Goal: Book appointment/travel/reservation

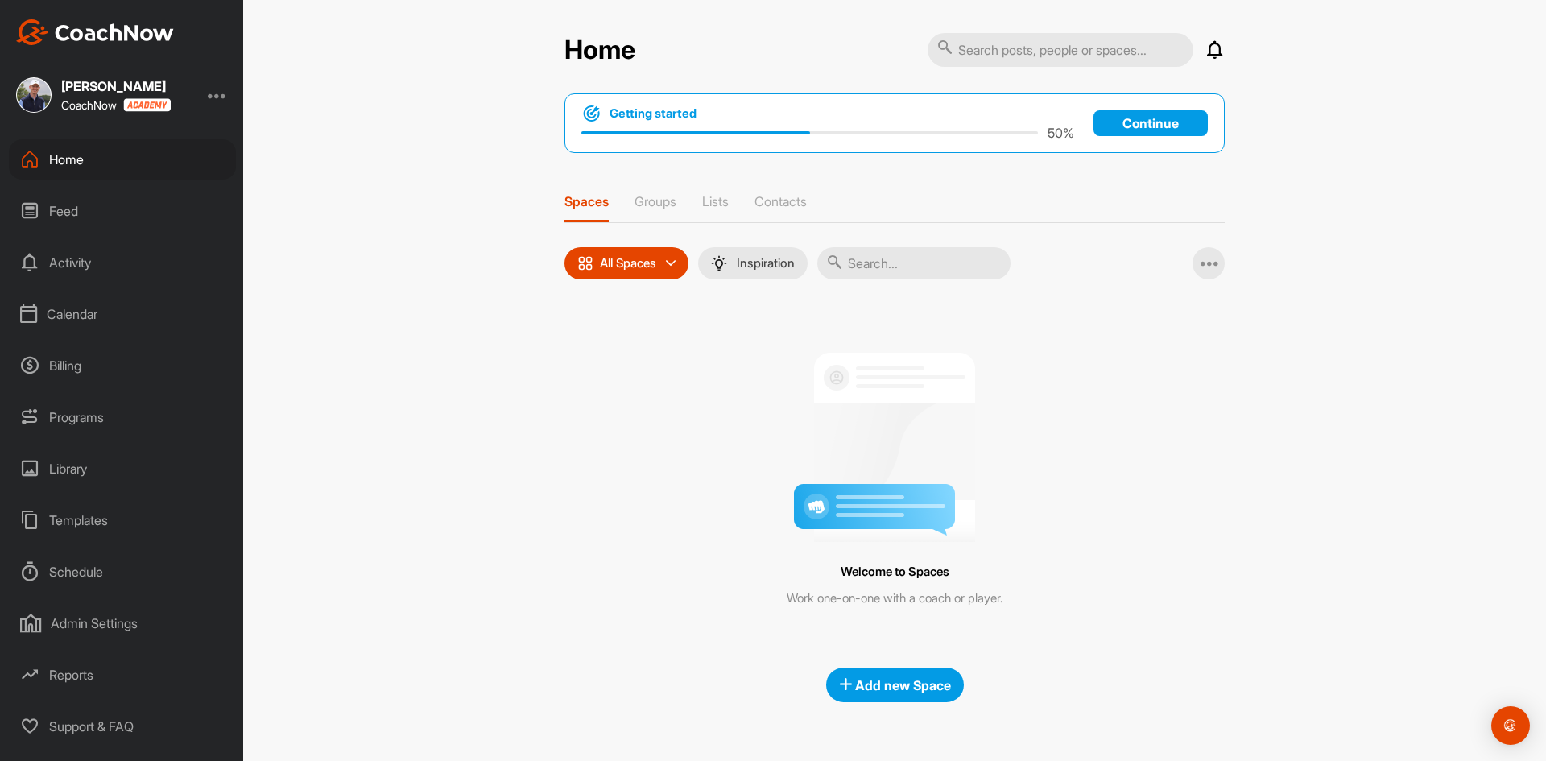
click at [92, 308] on div "Calendar" at bounding box center [122, 314] width 227 height 40
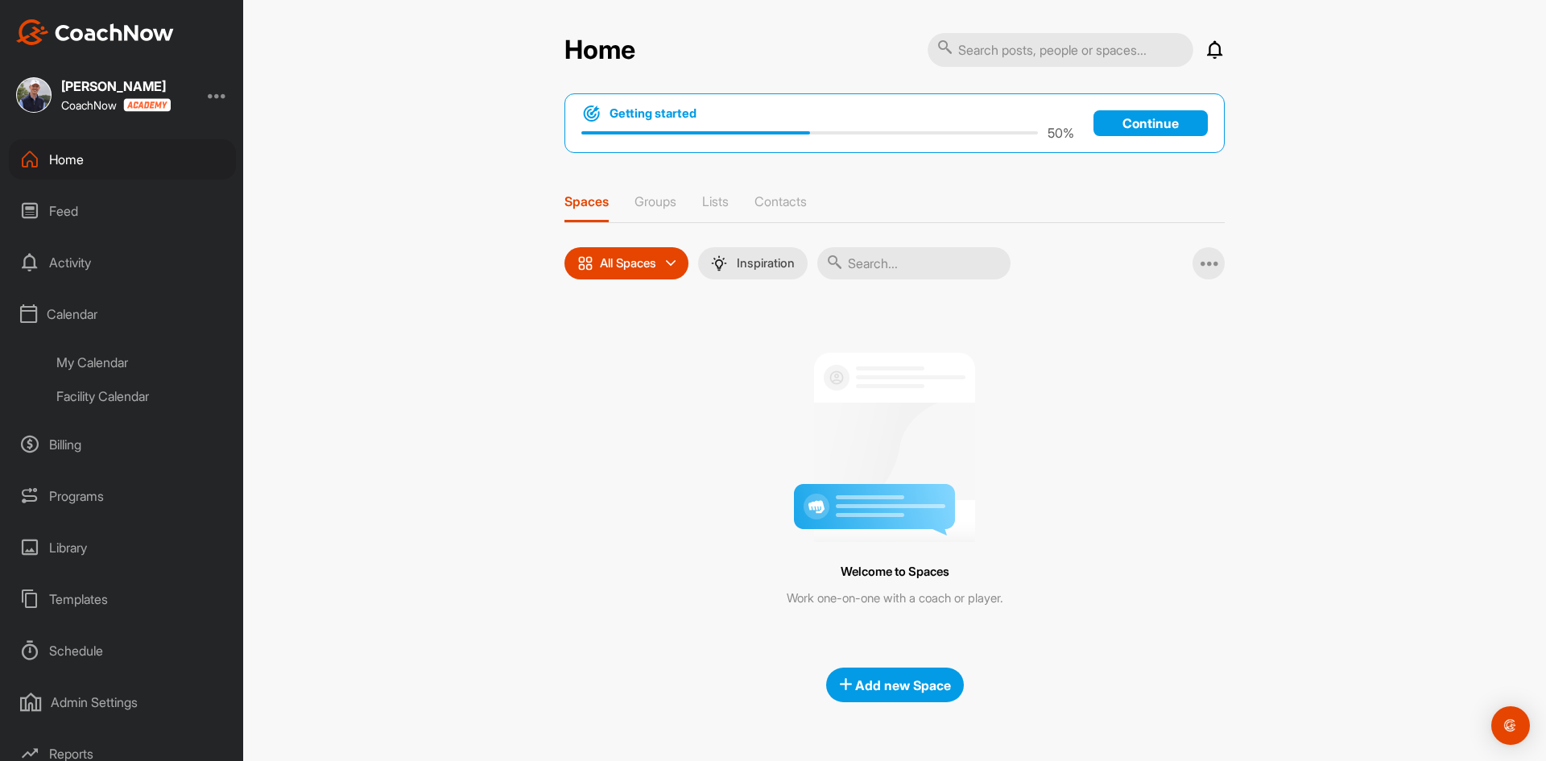
click at [110, 386] on div "Facility Calendar" at bounding box center [140, 396] width 191 height 34
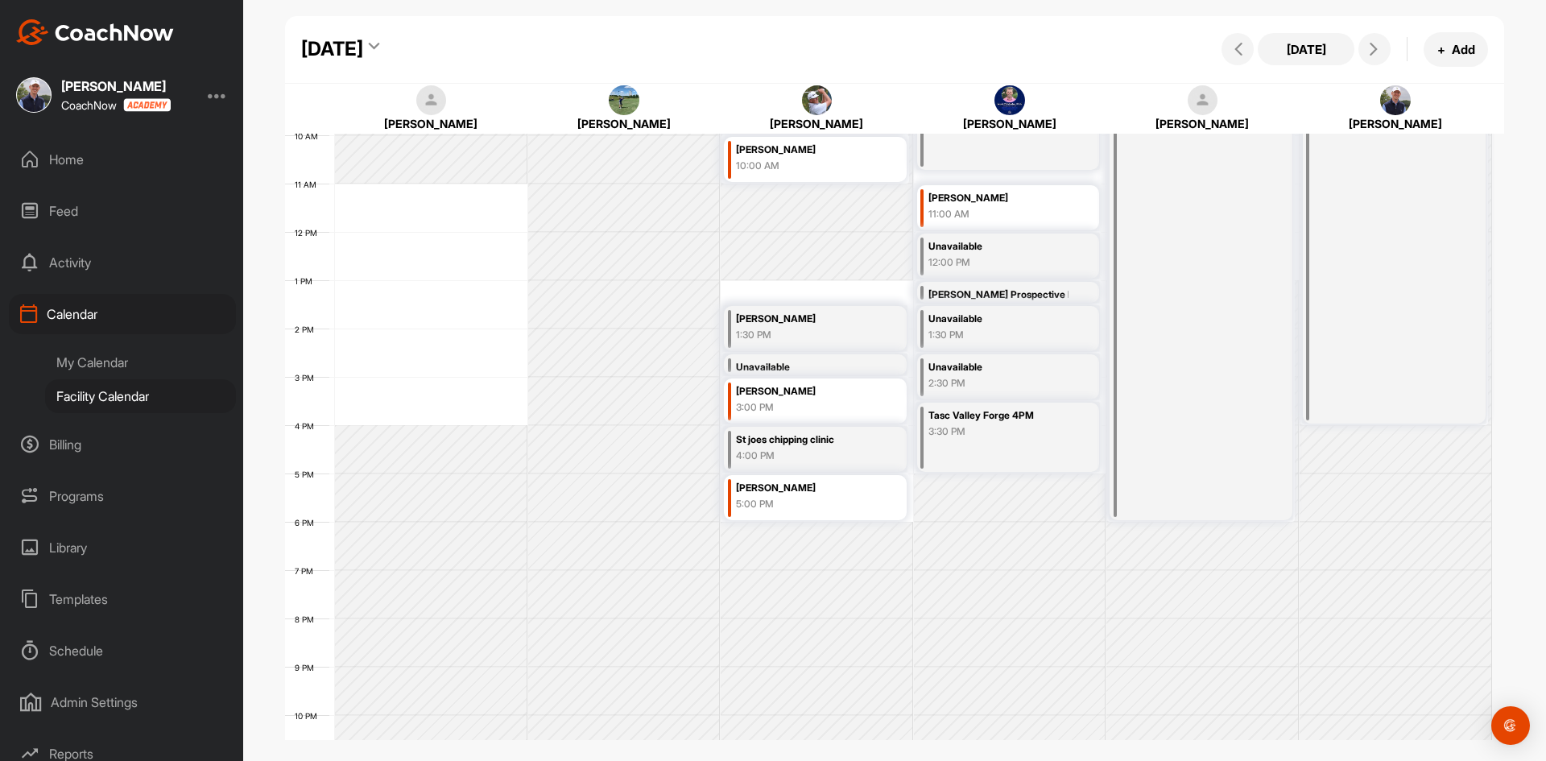
scroll to position [553, 0]
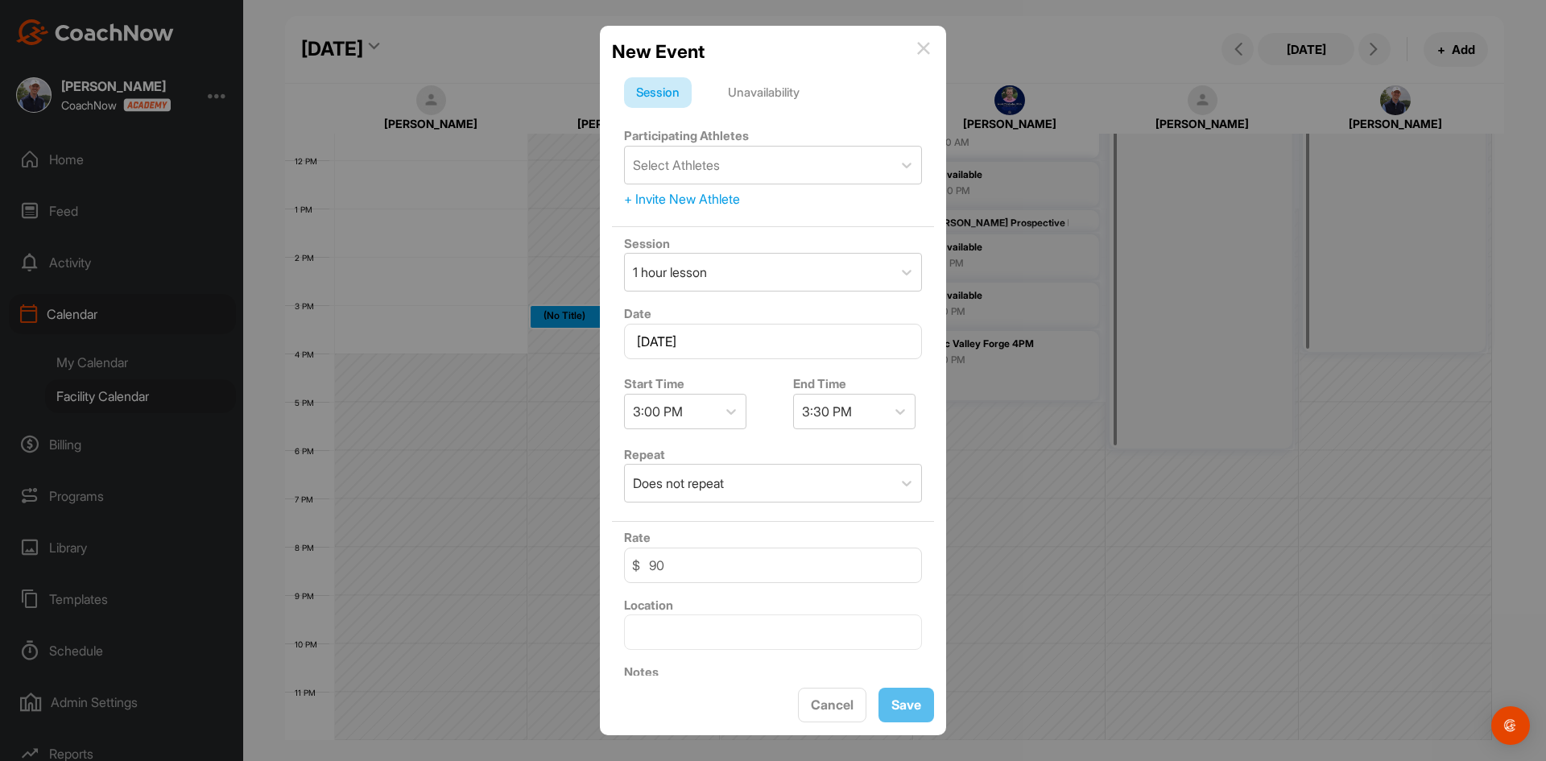
click at [796, 89] on div "Unavailability" at bounding box center [764, 92] width 96 height 31
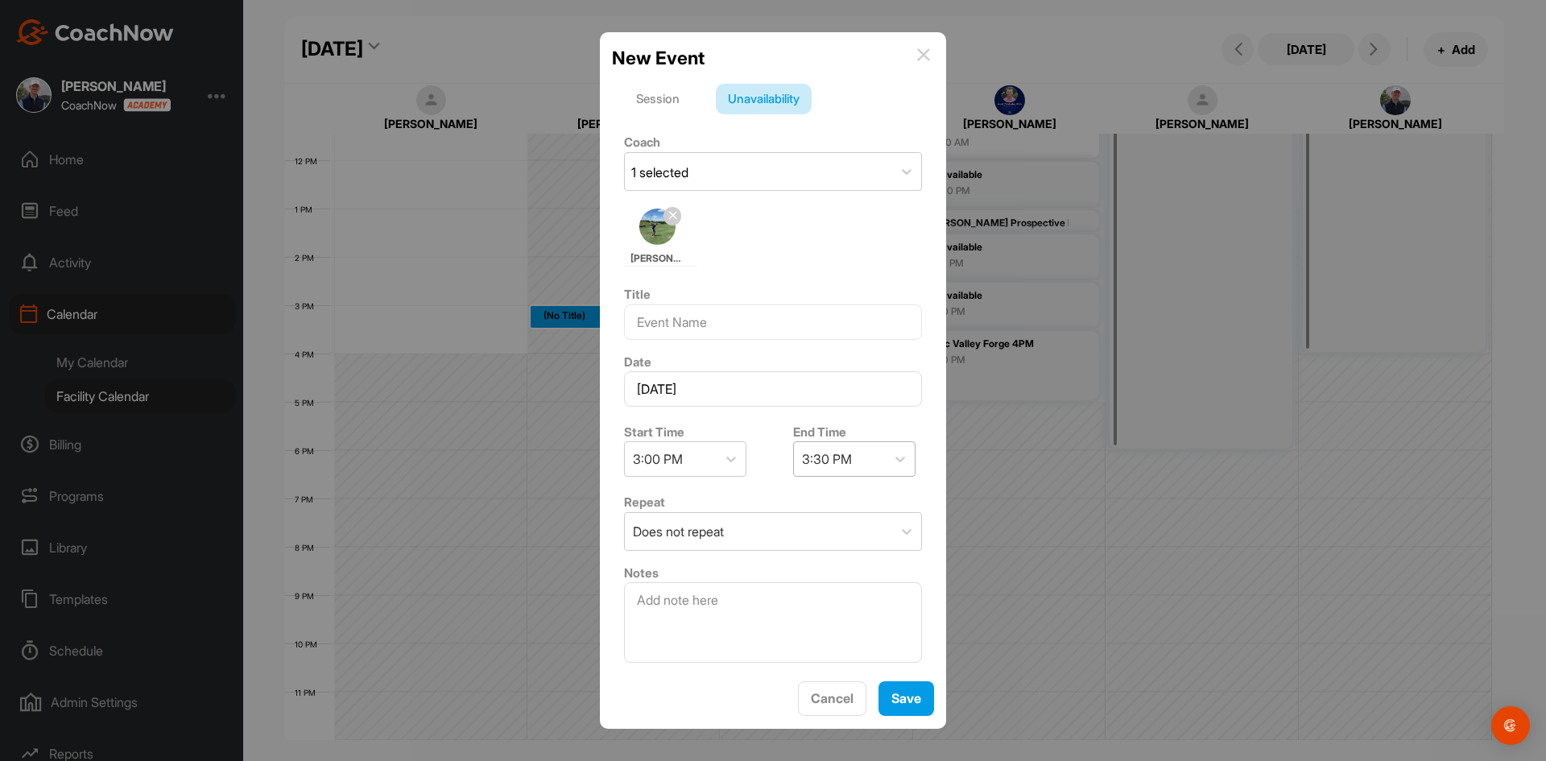
click at [821, 452] on div "3:30 PM" at bounding box center [827, 458] width 50 height 19
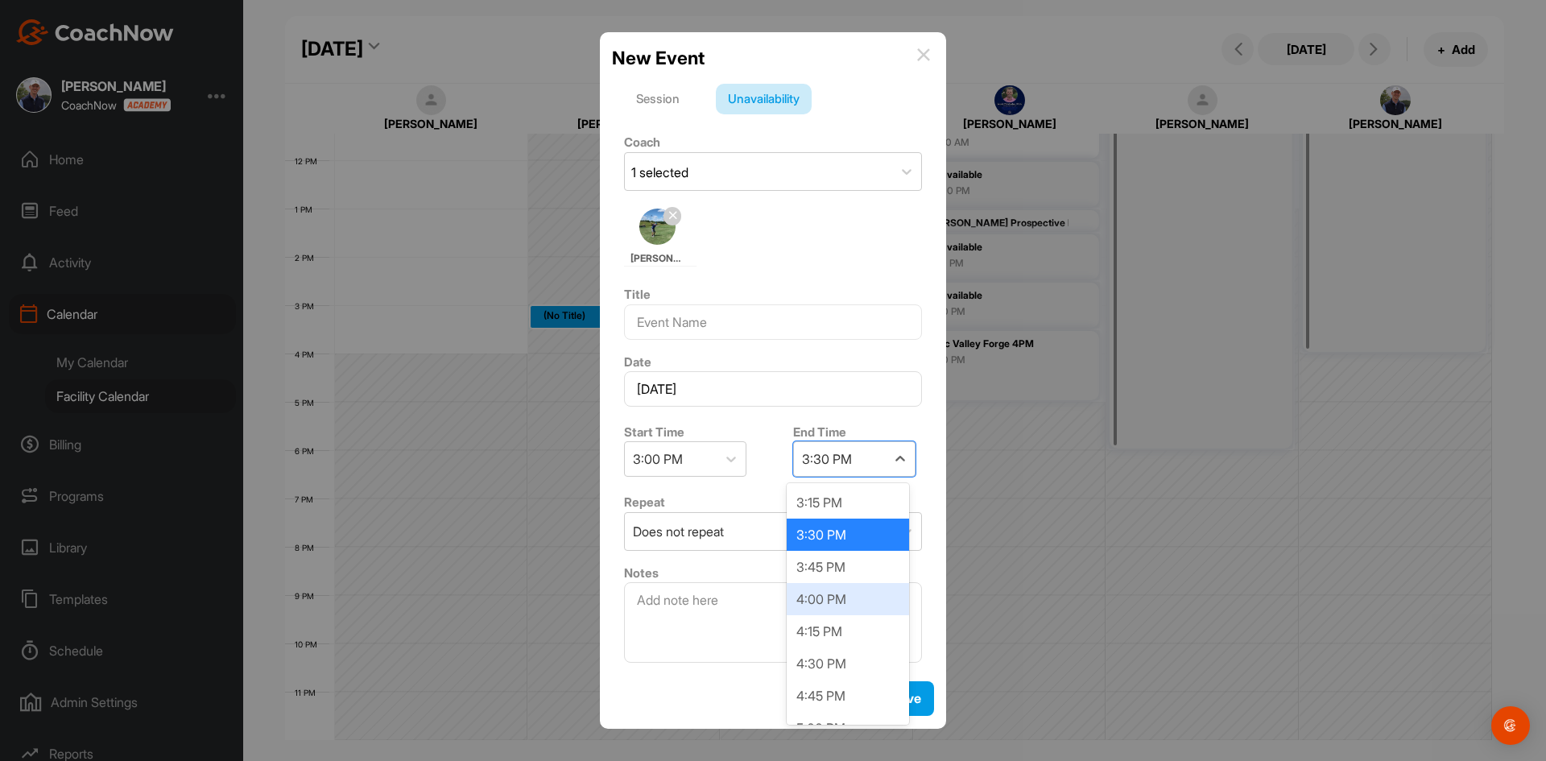
click at [810, 612] on div "4:00 PM" at bounding box center [848, 599] width 122 height 32
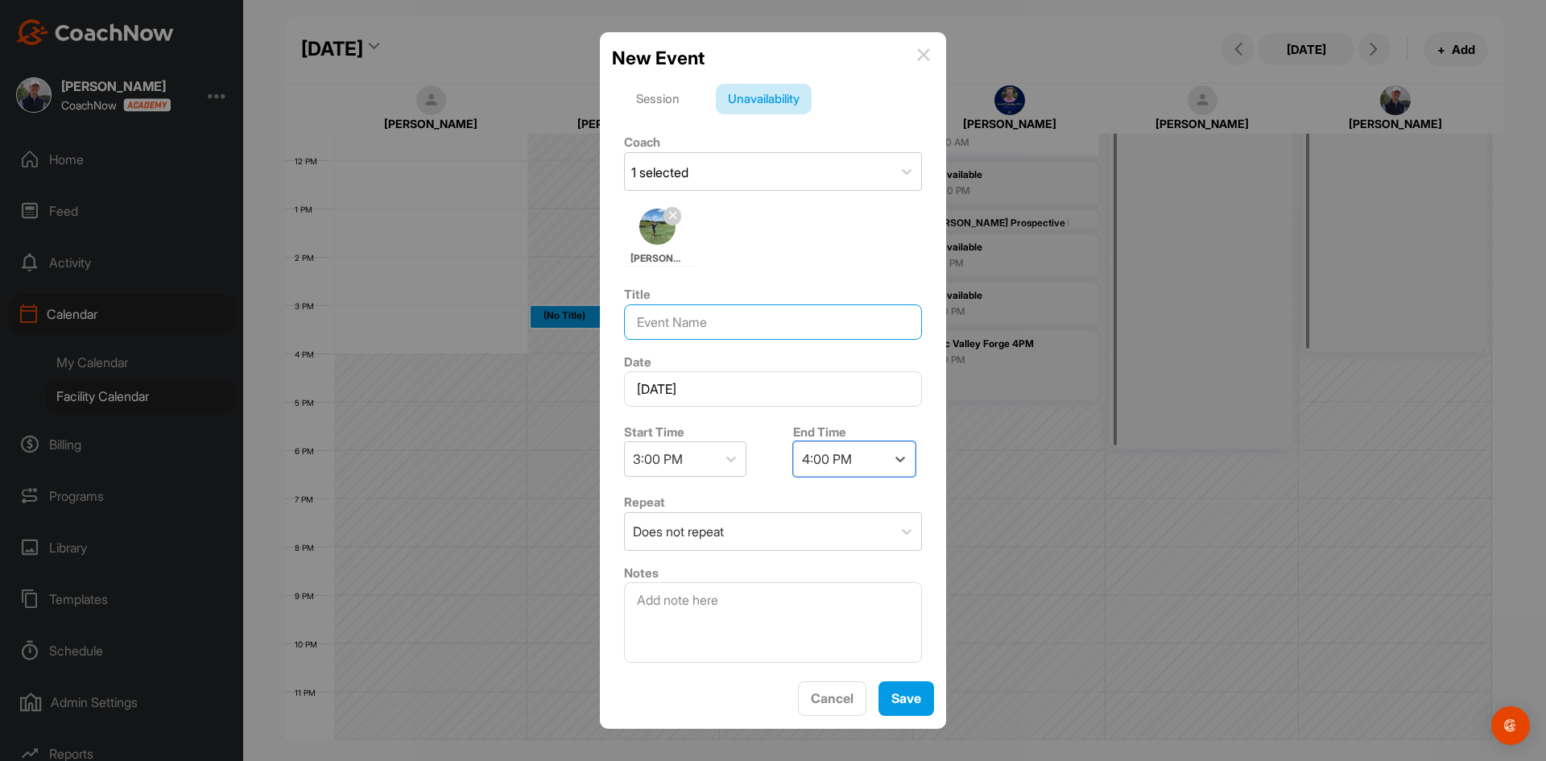
click at [677, 319] on input at bounding box center [773, 321] width 298 height 35
type input "[PERSON_NAME]"
click at [912, 715] on button "Save" at bounding box center [907, 698] width 56 height 35
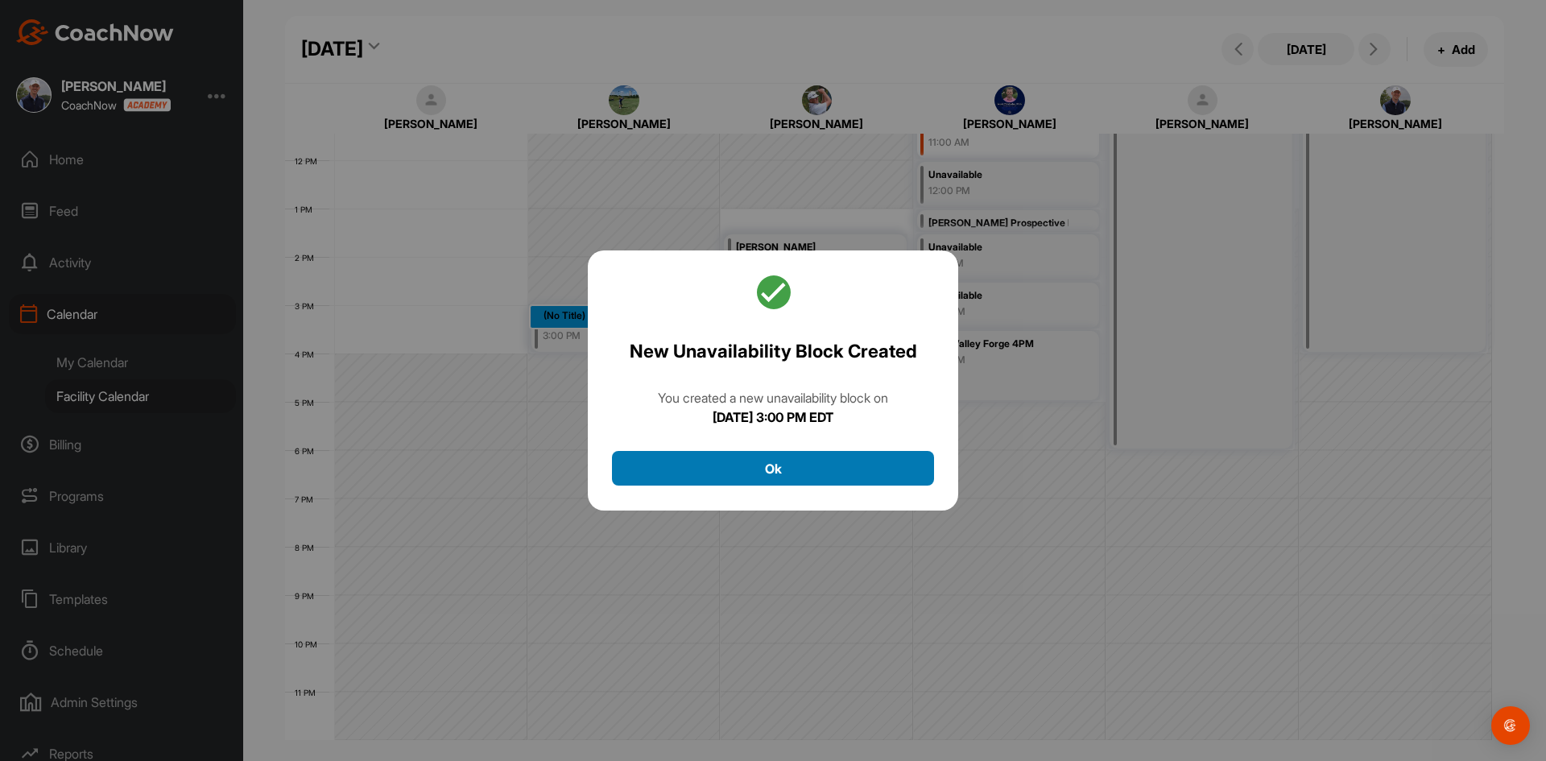
click at [767, 467] on button "Ok" at bounding box center [773, 468] width 322 height 35
